Goal: Task Accomplishment & Management: Use online tool/utility

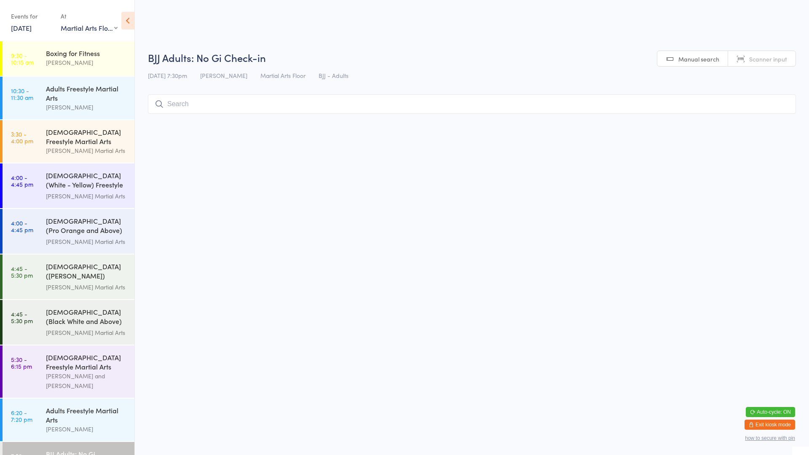
select select "0"
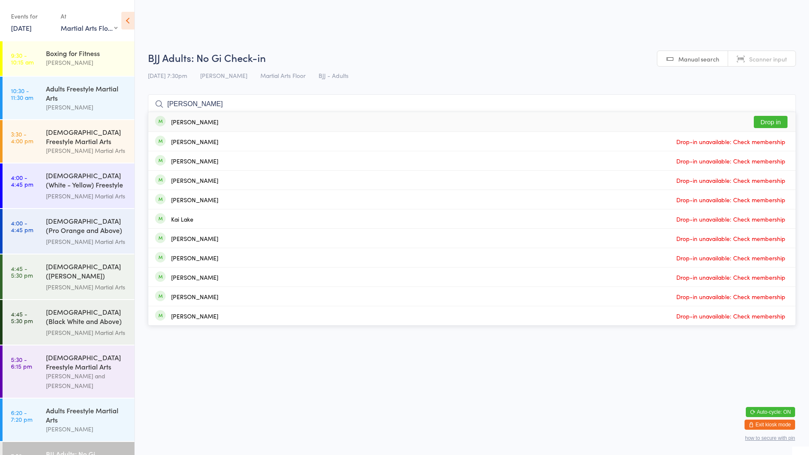
type input "[PERSON_NAME]"
click at [769, 123] on button "Drop in" at bounding box center [771, 122] width 34 height 12
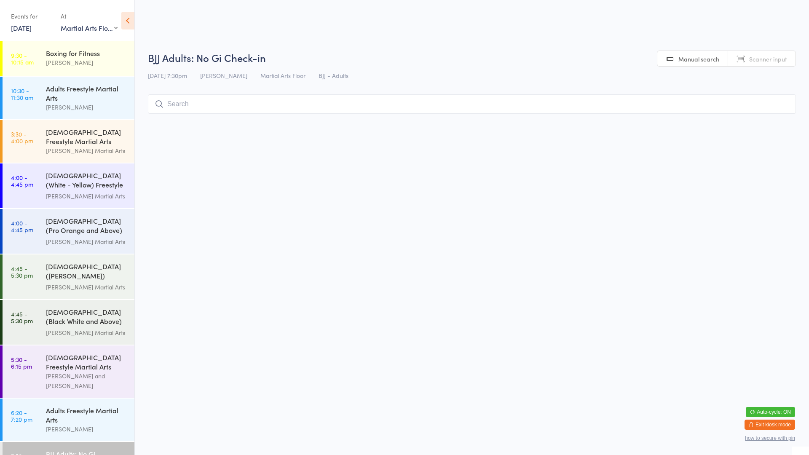
click at [255, 106] on input "search" at bounding box center [472, 103] width 648 height 19
type input "alast"
click at [779, 122] on button "Drop in" at bounding box center [771, 122] width 34 height 12
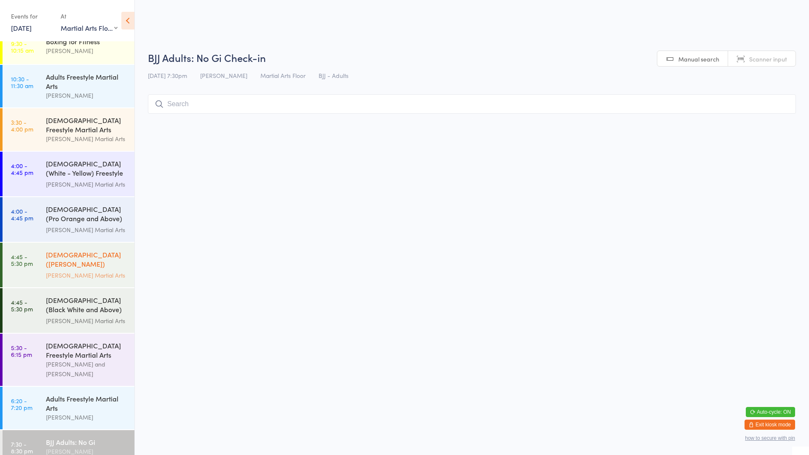
scroll to position [18, 0]
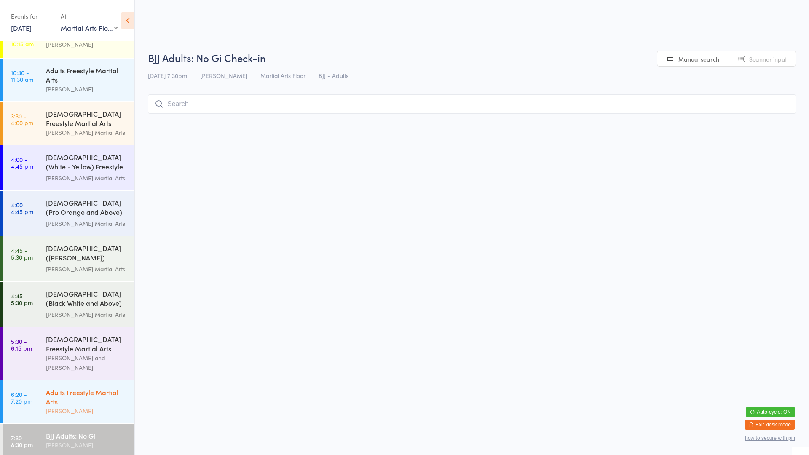
click at [75, 396] on div "Adults Freestyle Martial Arts" at bounding box center [86, 396] width 81 height 19
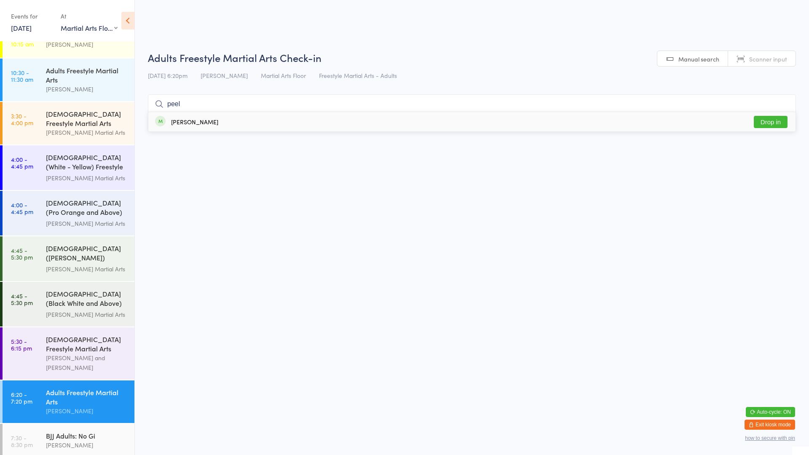
type input "peel"
click at [774, 126] on button "Drop in" at bounding box center [771, 122] width 34 height 12
